Goal: Information Seeking & Learning: Learn about a topic

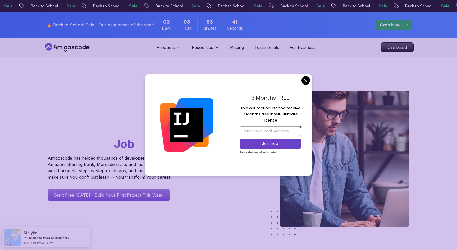
click at [141, 67] on div "Go From Learning to Hired: Master Java, Spring Boot & Cloud Skills That Get You…" at bounding box center [228, 187] width 370 height 260
click at [244, 45] on div "Products Resources Resources Team Meet our awesome team members Blog The latest…" at bounding box center [236, 47] width 159 height 11
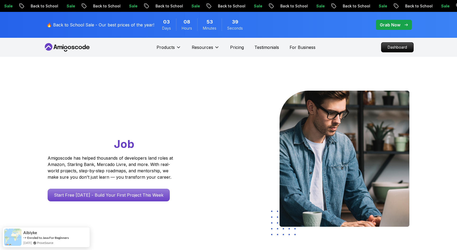
click at [392, 49] on p "Dashboard" at bounding box center [397, 47] width 30 height 9
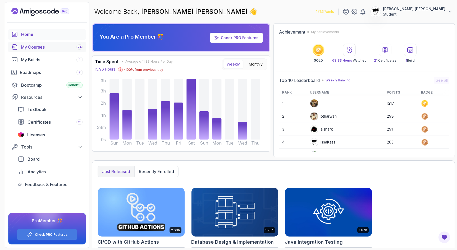
click at [29, 51] on link "My Courses 24" at bounding box center [47, 47] width 78 height 11
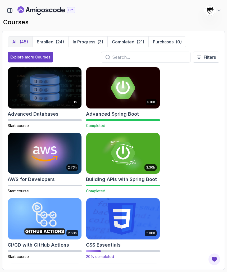
click at [121, 224] on img at bounding box center [122, 218] width 77 height 43
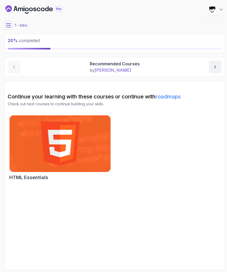
click at [10, 25] on icon at bounding box center [8, 25] width 5 height 5
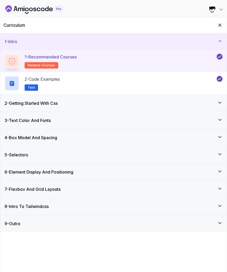
click at [33, 107] on div "2 - Getting Started With Css" at bounding box center [113, 103] width 226 height 17
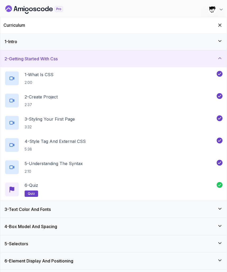
click at [34, 207] on h3 "3 - Text Color And Fonts" at bounding box center [27, 209] width 46 height 6
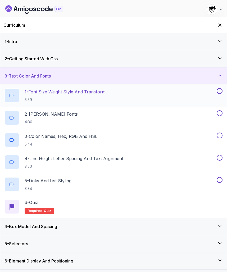
click at [43, 89] on p "1 - Font Size Weight Style And Transform" at bounding box center [65, 92] width 81 height 6
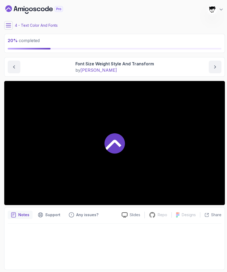
click at [10, 23] on icon at bounding box center [8, 25] width 5 height 5
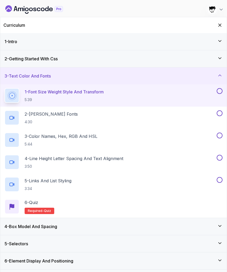
click at [34, 62] on div "2 - Getting Started With Css" at bounding box center [113, 58] width 226 height 17
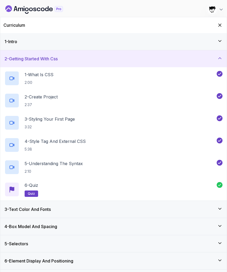
click at [34, 62] on div "2 - Getting Started With Css" at bounding box center [113, 58] width 226 height 17
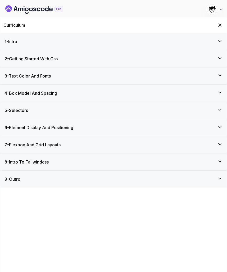
click at [32, 76] on h3 "3 - Text Color And Fonts" at bounding box center [27, 76] width 46 height 6
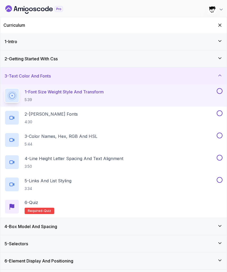
click at [30, 62] on div "2 - Getting Started With Css" at bounding box center [113, 58] width 226 height 17
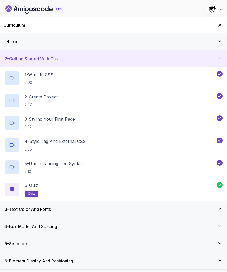
click at [30, 62] on div "2 - Getting Started With Css" at bounding box center [113, 58] width 226 height 17
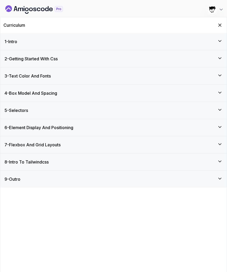
click at [28, 73] on h3 "3 - Text Color And Fonts" at bounding box center [27, 76] width 46 height 6
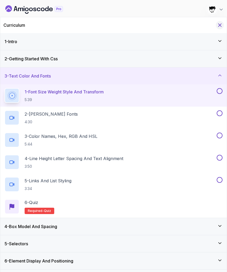
click at [220, 23] on icon "Hide Curriculum for mobile" at bounding box center [220, 25] width 6 height 6
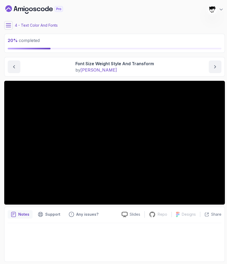
click at [13, 25] on div "4 - Text Color And Fonts" at bounding box center [114, 25] width 221 height 8
click at [10, 25] on icon at bounding box center [8, 25] width 5 height 3
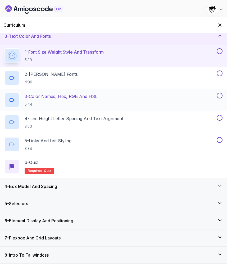
scroll to position [40, 0]
click at [220, 23] on icon "Hide Curriculum for mobile" at bounding box center [220, 25] width 6 height 6
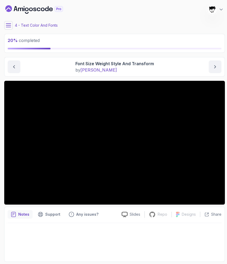
click at [8, 31] on main "My Courses CSS Essentials 1714 Points [PERSON_NAME] [PERSON_NAME] Student 4 - T…" at bounding box center [114, 132] width 221 height 260
click at [26, 27] on p "4 - Text Color And Fonts" at bounding box center [36, 25] width 43 height 5
click at [7, 28] on icon at bounding box center [8, 25] width 5 height 5
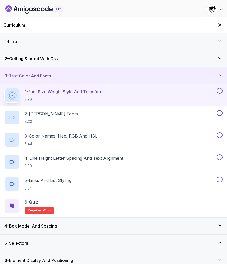
scroll to position [0, 0]
click at [219, 24] on icon "Hide Curriculum for mobile" at bounding box center [219, 25] width 3 height 3
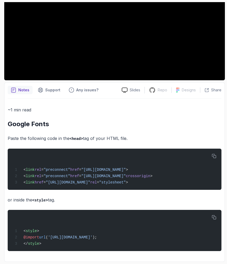
scroll to position [126, 0]
click at [215, 154] on icon "button" at bounding box center [214, 156] width 4 height 4
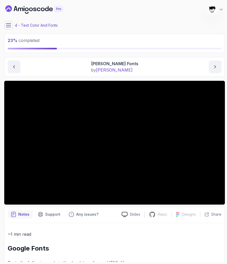
scroll to position [0, 0]
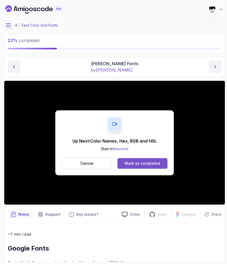
click at [141, 161] on div "Mark as completed" at bounding box center [142, 163] width 35 height 5
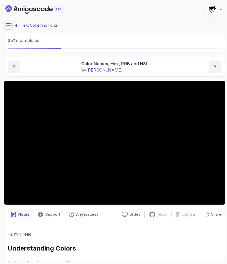
click at [10, 27] on icon at bounding box center [8, 25] width 5 height 3
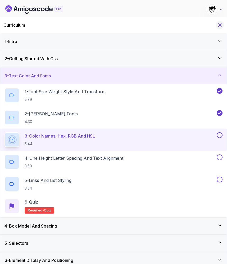
click at [222, 25] on icon "Hide Curriculum for mobile" at bounding box center [220, 25] width 6 height 6
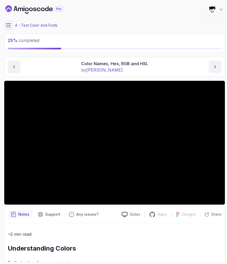
click at [11, 22] on button at bounding box center [8, 25] width 8 height 8
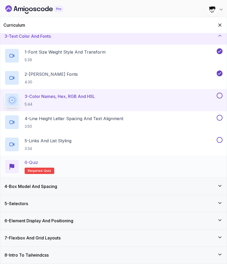
click at [91, 177] on div "6 - Quiz Required- quiz" at bounding box center [113, 167] width 226 height 22
click at [221, 25] on icon "Hide Curriculum for mobile" at bounding box center [220, 25] width 6 height 6
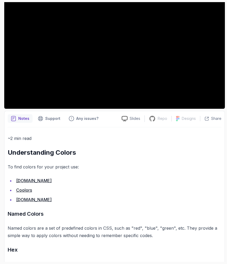
scroll to position [19, 0]
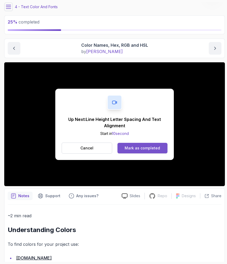
click at [130, 145] on button "Mark as completed" at bounding box center [142, 148] width 50 height 11
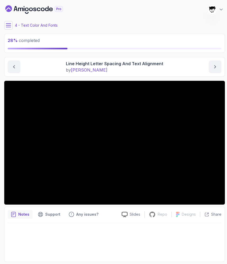
click at [11, 27] on button at bounding box center [8, 25] width 8 height 8
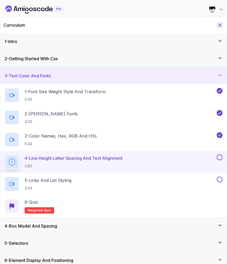
click at [218, 25] on icon "Hide Curriculum for mobile" at bounding box center [220, 25] width 6 height 6
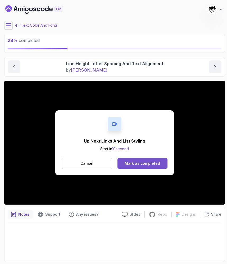
click at [151, 164] on div "Mark as completed" at bounding box center [142, 163] width 35 height 5
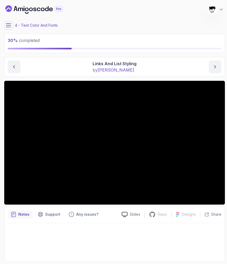
click at [131, 0] on section "30 % completed 1 - Intro 2 - Getting Started With Css 3 - Text Color And Fonts …" at bounding box center [113, 132] width 227 height 264
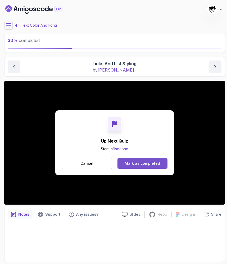
click at [146, 163] on div "Mark as completed" at bounding box center [142, 163] width 35 height 5
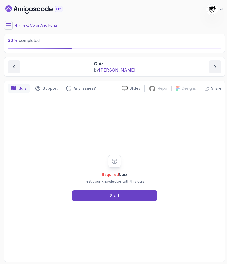
click at [109, 202] on div "Required Quiz Test your knowledge with this quiz. Start" at bounding box center [115, 178] width 214 height 162
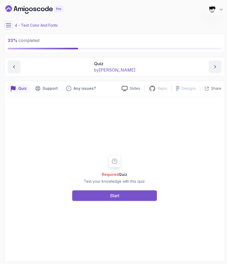
click at [106, 196] on button "Start" at bounding box center [114, 196] width 85 height 11
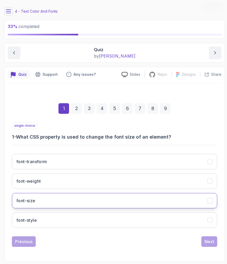
scroll to position [14, 0]
click at [34, 198] on h3 "font-size" at bounding box center [25, 201] width 19 height 6
click at [202, 241] on button "Next" at bounding box center [209, 242] width 16 height 11
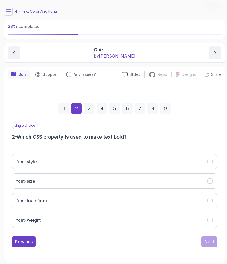
scroll to position [0, 0]
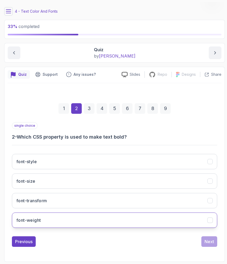
click at [80, 217] on button "font-weight" at bounding box center [114, 220] width 205 height 15
click at [201, 243] on div "Previous Next" at bounding box center [114, 242] width 205 height 11
click at [201, 243] on button "Next" at bounding box center [209, 242] width 16 height 11
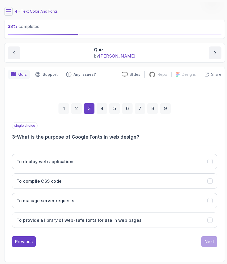
drag, startPoint x: 16, startPoint y: 132, endPoint x: 221, endPoint y: 132, distance: 204.1
click at [221, 132] on div "1 2 3 4 5 6 7 8 9 single choice 3 - What is the purpose of Google Fonts in web …" at bounding box center [115, 171] width 214 height 161
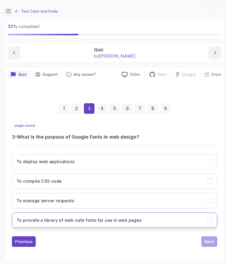
click at [45, 217] on button "To provide a library of web-safe fonts for use in web pages" at bounding box center [114, 220] width 205 height 15
click at [211, 246] on button "Next" at bounding box center [209, 242] width 16 height 11
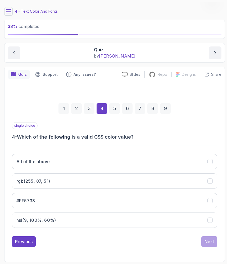
drag, startPoint x: 17, startPoint y: 200, endPoint x: 88, endPoint y: 245, distance: 84.1
click at [88, 245] on div "single choice 4 - Which of the following is a valid CSS color value? All of the…" at bounding box center [114, 184] width 205 height 125
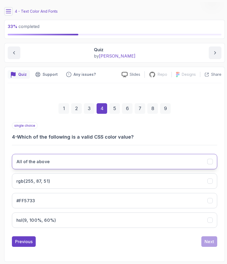
click at [18, 158] on button "All of the above" at bounding box center [114, 161] width 205 height 15
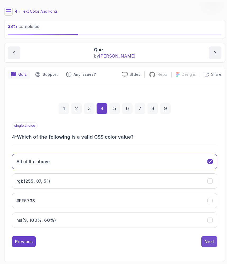
click at [212, 245] on button "Next" at bounding box center [209, 242] width 16 height 11
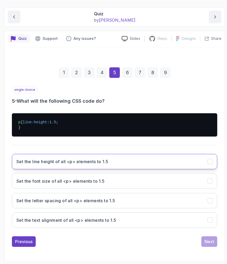
scroll to position [55, 0]
click at [54, 166] on button "Set the line height of all <p> elements to 1.5" at bounding box center [114, 161] width 205 height 15
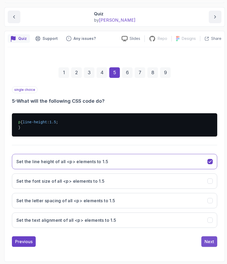
click at [205, 241] on div "Next" at bounding box center [209, 242] width 10 height 6
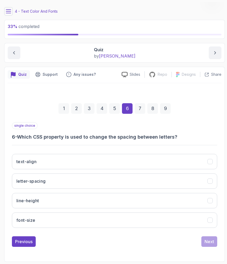
scroll to position [0, 0]
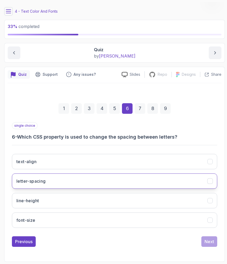
click at [39, 175] on button "letter-spacing" at bounding box center [114, 181] width 205 height 15
click at [208, 236] on div "single choice 6 - Which CSS property is used to change the spacing between lett…" at bounding box center [114, 184] width 205 height 125
click at [209, 240] on div "Next" at bounding box center [209, 242] width 10 height 6
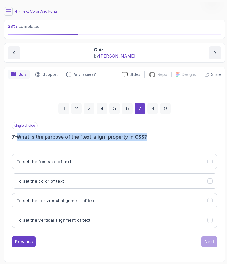
drag, startPoint x: 16, startPoint y: 136, endPoint x: 168, endPoint y: 136, distance: 151.5
click at [168, 136] on h3 "7 - What is the purpose of the 'text-align' property in CSS?" at bounding box center [114, 137] width 205 height 7
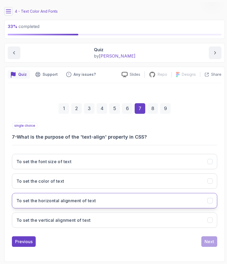
click at [28, 207] on button "To set the horizontal alignment of text" at bounding box center [114, 200] width 205 height 15
click at [205, 243] on div "Next" at bounding box center [209, 242] width 10 height 6
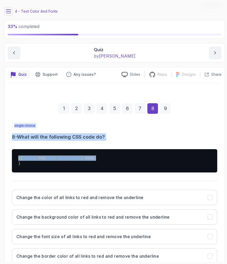
drag, startPoint x: 6, startPoint y: 124, endPoint x: 103, endPoint y: 173, distance: 109.0
click at [103, 173] on div "Quiz Support Any issues? Slides Repo Repository not available Designs Design no…" at bounding box center [114, 182] width 221 height 231
click at [103, 173] on pre "a { color : red; text-decoration : none; }" at bounding box center [114, 160] width 205 height 23
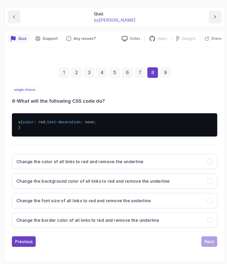
scroll to position [58, 0]
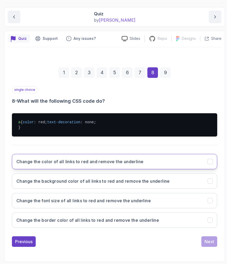
click at [95, 169] on button "Change the color of all links to red and remove the underline" at bounding box center [114, 161] width 205 height 15
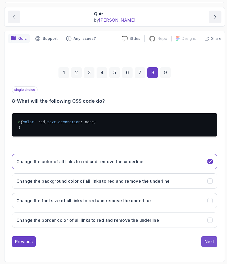
click at [216, 247] on button "Next" at bounding box center [209, 242] width 16 height 11
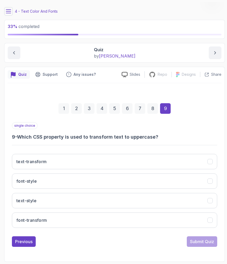
scroll to position [0, 0]
drag, startPoint x: 24, startPoint y: 134, endPoint x: 136, endPoint y: 134, distance: 112.1
click at [136, 134] on h3 "9 - Which CSS property is used to transform text to uppercase?" at bounding box center [114, 137] width 205 height 7
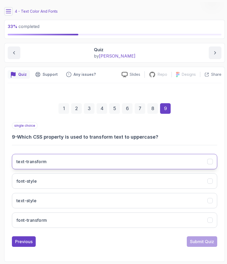
click at [22, 162] on h3 "text-transform" at bounding box center [31, 162] width 30 height 6
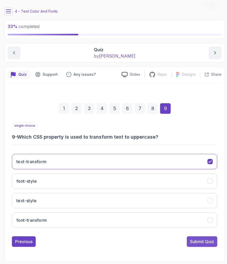
click at [188, 244] on button "Submit Quiz" at bounding box center [202, 242] width 30 height 11
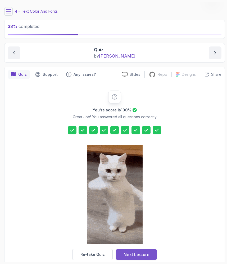
click at [133, 250] on div "Next Lecture" at bounding box center [136, 255] width 26 height 6
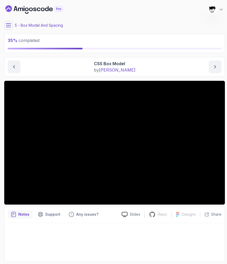
click at [11, 21] on main "My Courses CSS Essentials 1714 Points [PERSON_NAME] [PERSON_NAME] Student 5 - B…" at bounding box center [114, 132] width 221 height 260
click at [8, 24] on icon at bounding box center [8, 25] width 5 height 5
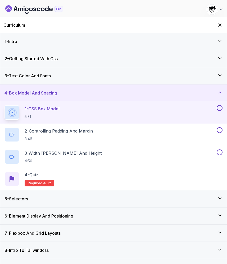
click at [221, 29] on div "Curriculum" at bounding box center [113, 25] width 226 height 16
click at [222, 25] on icon "Hide Curriculum for mobile" at bounding box center [220, 25] width 6 height 6
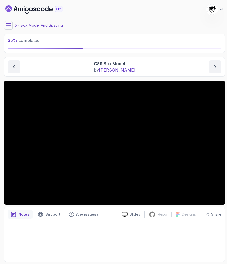
click at [9, 28] on icon at bounding box center [8, 25] width 5 height 5
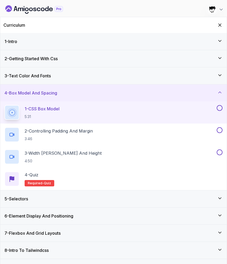
click at [20, 8] on icon "Dashboard" at bounding box center [20, 9] width 5 height 3
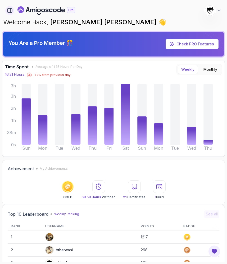
click at [9, 9] on icon "button" at bounding box center [10, 11] width 6 height 6
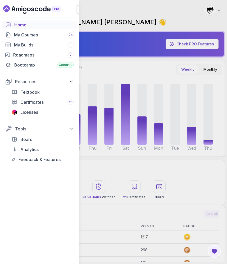
click at [78, 8] on button "button" at bounding box center [80, 9] width 8 height 8
